Goal: Information Seeking & Learning: Understand process/instructions

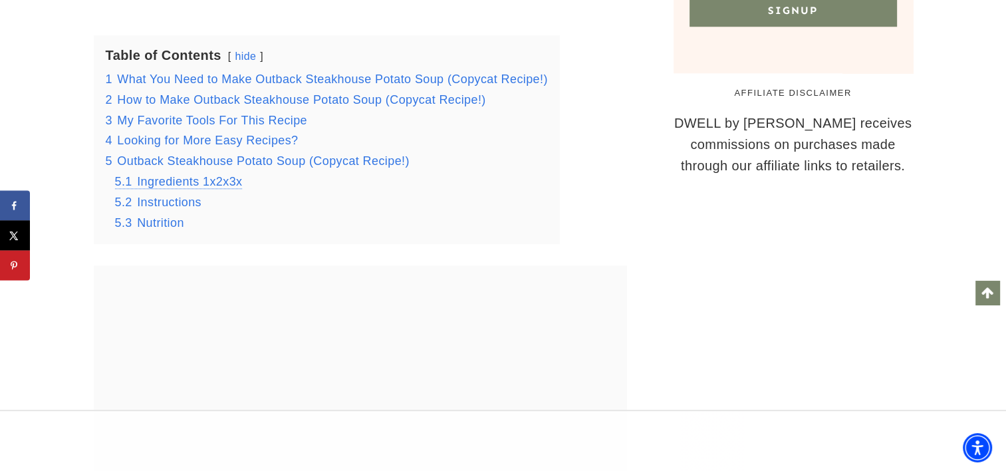
click at [174, 175] on span "Ingredients 1x2x3x" at bounding box center [189, 181] width 105 height 13
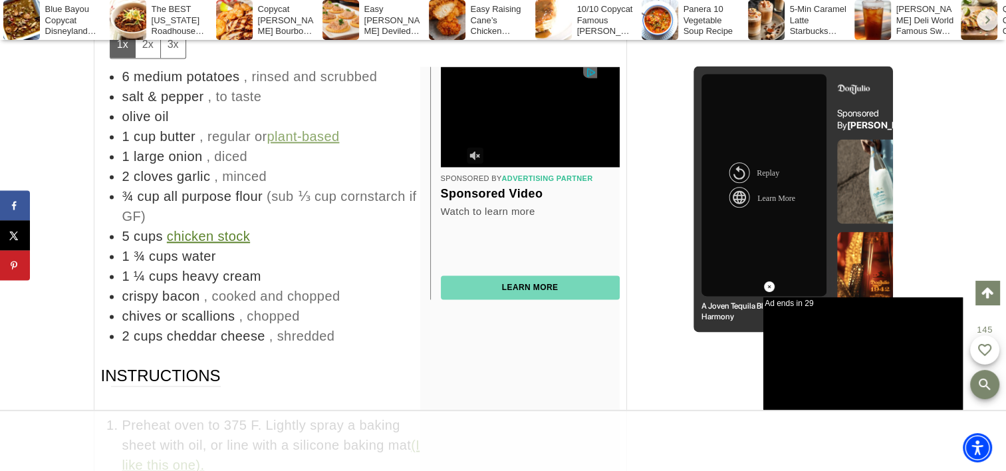
click at [265, 306] on li "chives or scallions , chopped" at bounding box center [370, 316] width 497 height 20
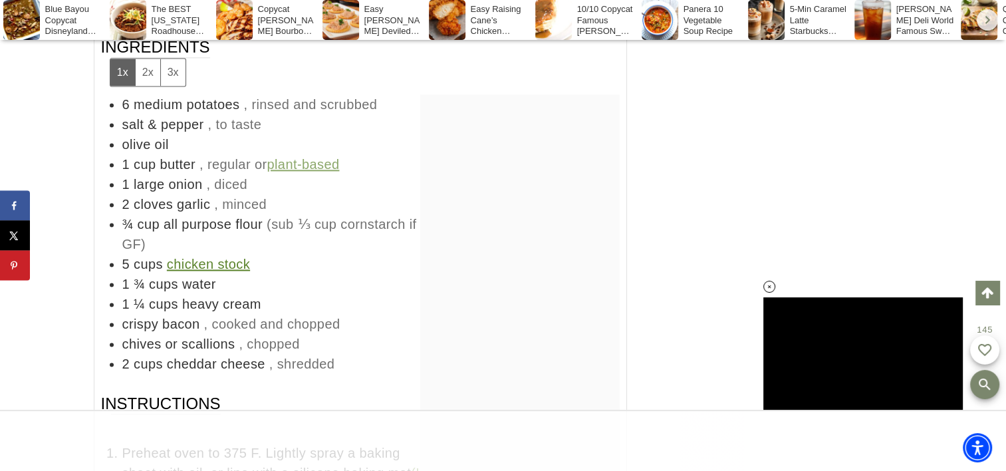
click at [144, 217] on span "cup" at bounding box center [149, 224] width 22 height 15
